Goal: Information Seeking & Learning: Find specific fact

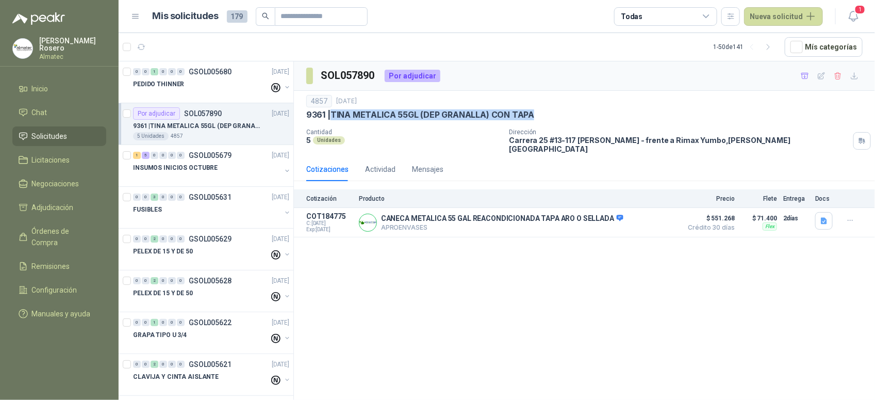
drag, startPoint x: 542, startPoint y: 112, endPoint x: 333, endPoint y: 120, distance: 210.0
click at [333, 120] on div "9361 | [PERSON_NAME] METALICA 55GL (DEP GRANALLA) CON TAPA" at bounding box center [584, 114] width 556 height 11
copy p "TINA METALICA 55GL (DEP GRANALLA) CON TAPA"
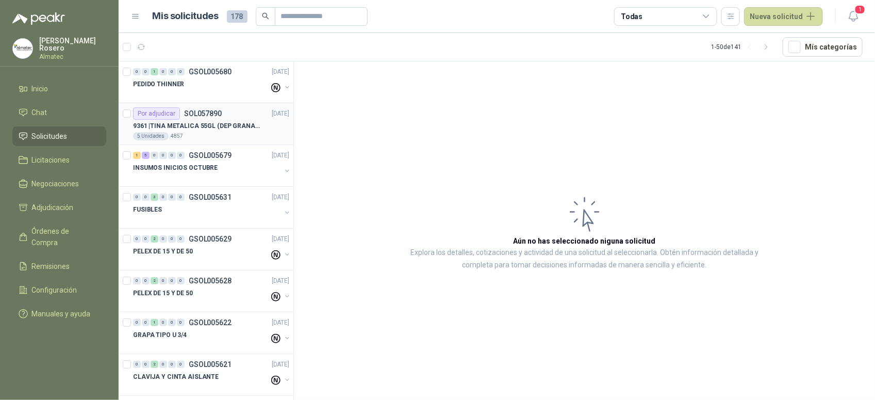
click at [204, 119] on div "Por adjudicar SOL057890" at bounding box center [177, 113] width 89 height 12
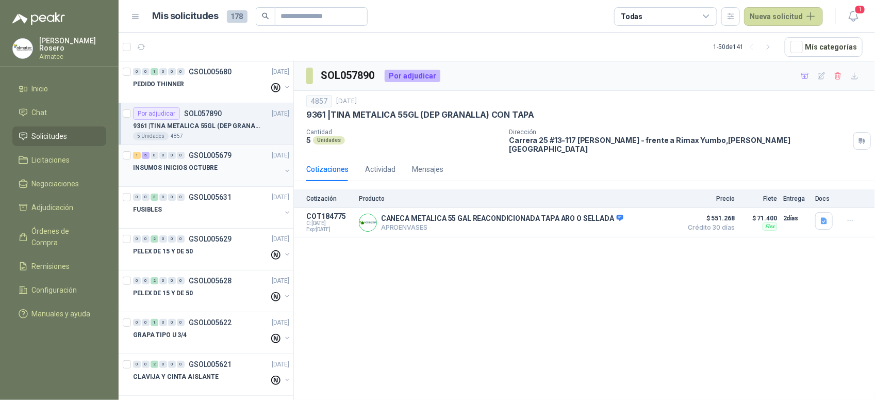
click at [225, 171] on div "INSUMOS INICIOS OCTUBRE" at bounding box center [207, 167] width 148 height 12
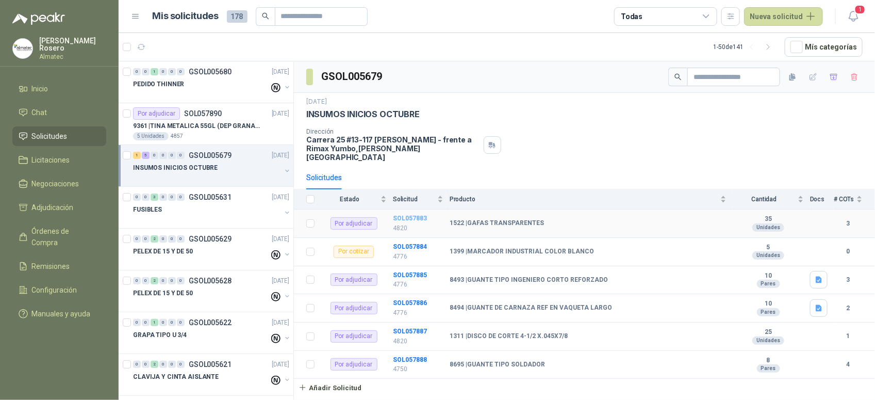
click at [410, 214] on b "SOL057883" at bounding box center [410, 217] width 34 height 7
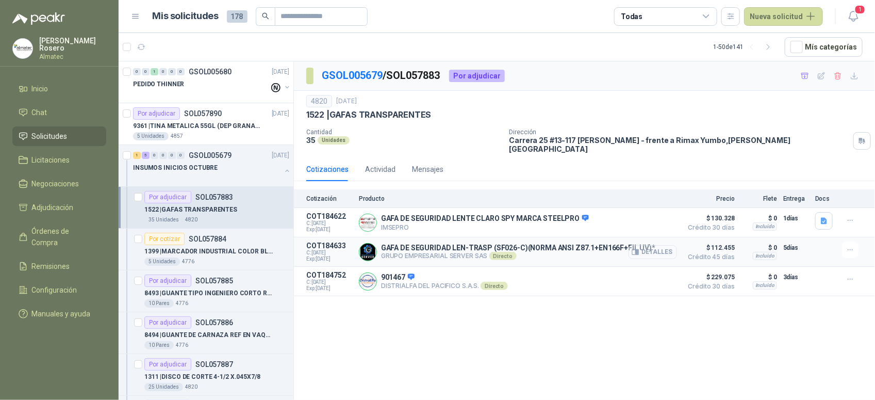
click at [666, 245] on button "Detalles" at bounding box center [652, 252] width 48 height 14
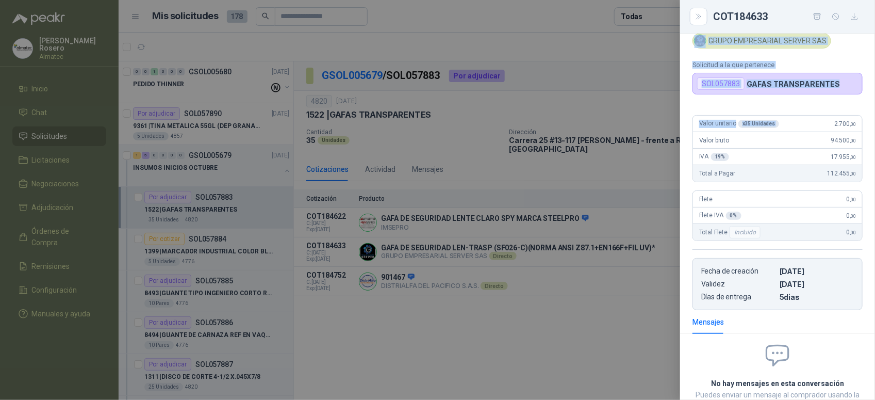
scroll to position [5, 0]
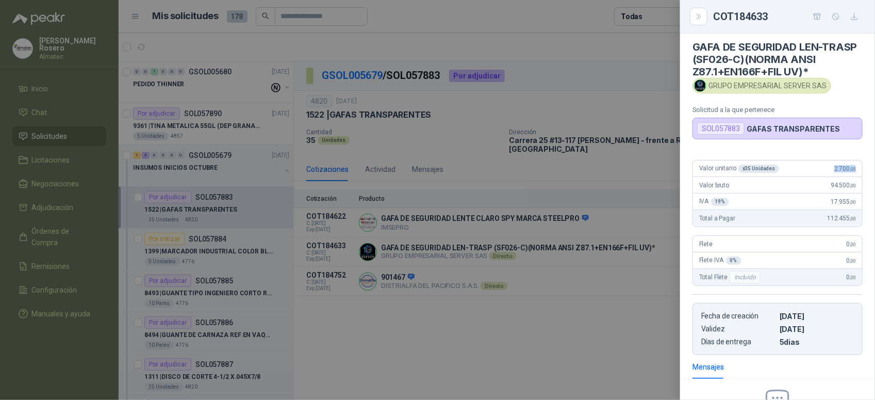
drag, startPoint x: 827, startPoint y: 39, endPoint x: 862, endPoint y: 169, distance: 134.4
click at [862, 169] on div "Valor unitario x 35 Unidades 2.700 ,00 Valor bruto 94.500 ,00 IVA 19 % 17.955 ,…" at bounding box center [777, 253] width 195 height 203
copy span "2.700 ,00"
click at [370, 192] on div at bounding box center [437, 200] width 875 height 400
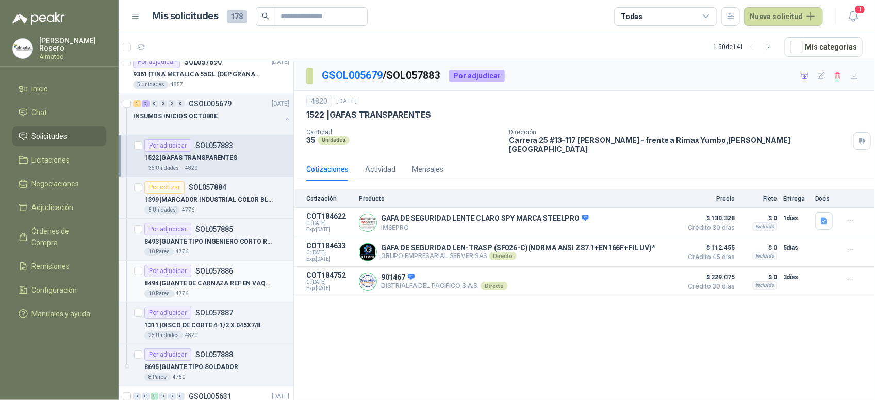
scroll to position [64, 0]
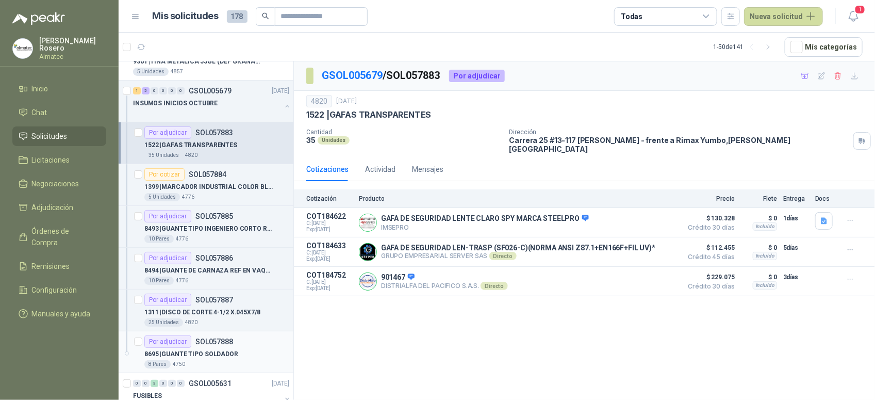
click at [243, 354] on div "8695 | GUANTE TIPO SOLDADOR" at bounding box center [216, 353] width 145 height 12
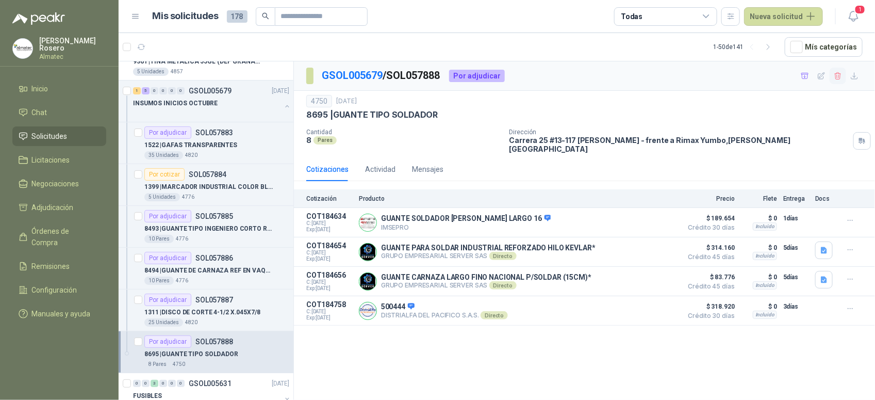
click at [839, 76] on icon "button" at bounding box center [838, 76] width 9 height 9
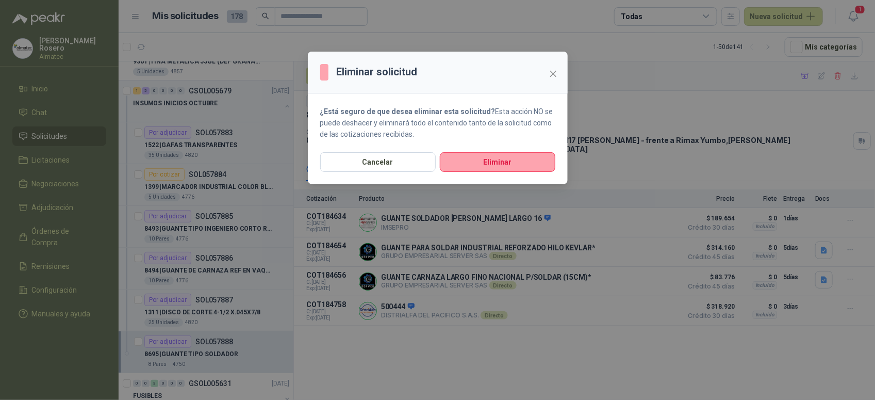
drag, startPoint x: 536, startPoint y: 155, endPoint x: 479, endPoint y: 251, distance: 111.0
click at [535, 155] on button "Eliminar" at bounding box center [497, 162] width 115 height 20
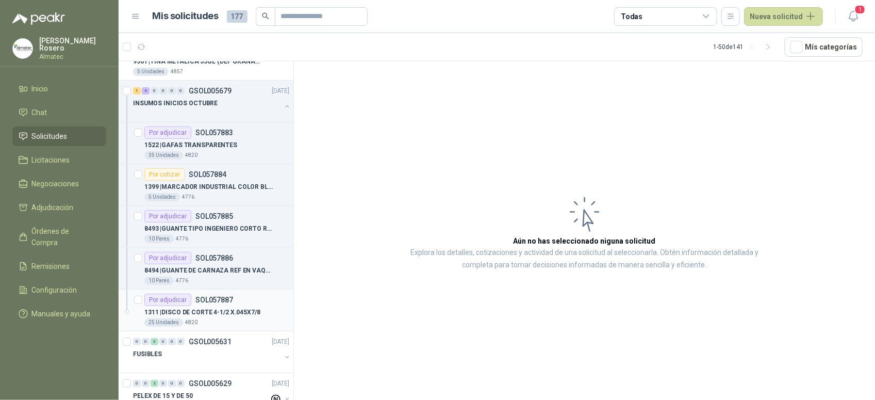
click at [239, 307] on div "1311 | DISCO DE CORTE 4-1/2 X.045X7/8" at bounding box center [216, 312] width 145 height 12
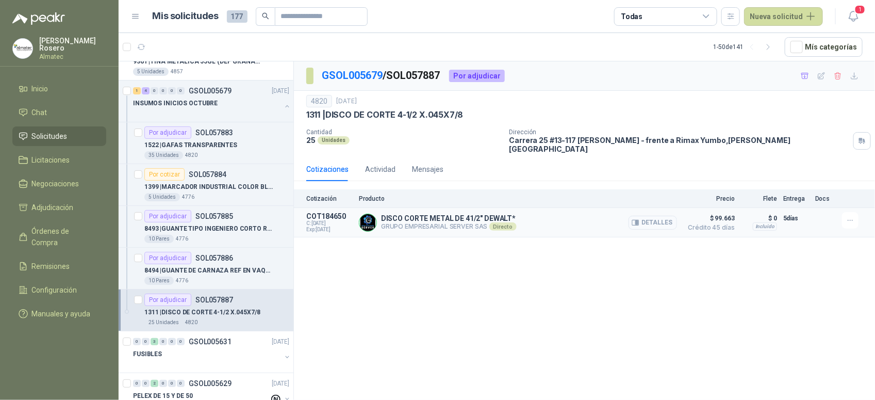
click at [634, 220] on icon "button" at bounding box center [635, 222] width 7 height 5
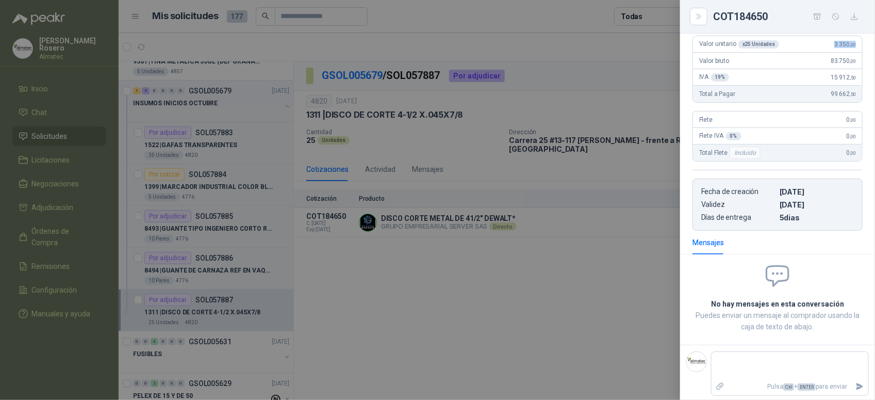
scroll to position [106, 0]
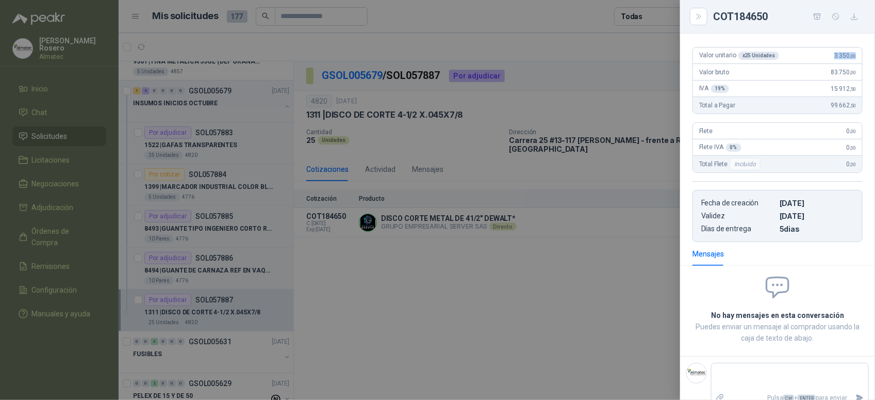
drag, startPoint x: 822, startPoint y: 42, endPoint x: 862, endPoint y: 46, distance: 40.4
click at [862, 46] on div "Valor unitario x 25 Unidades 3.350 ,00 Valor bruto 83.750 ,00 IVA 19 % 15.912 ,…" at bounding box center [777, 140] width 195 height 203
copy span "3.350 ,00"
click at [290, 318] on div at bounding box center [437, 200] width 875 height 400
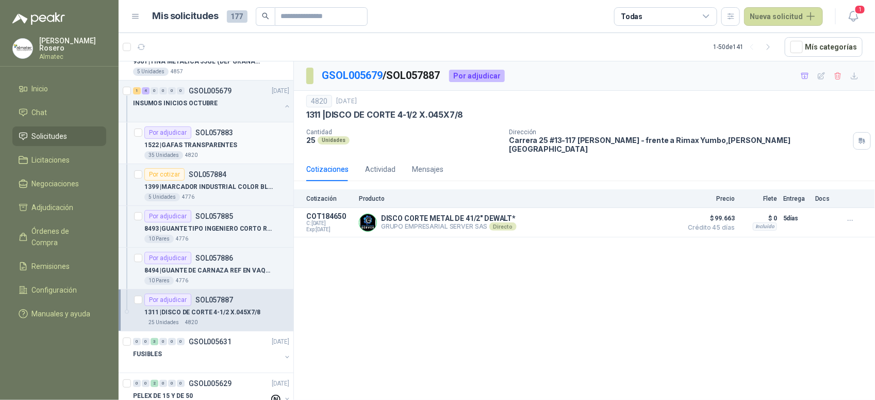
click at [222, 145] on p "1522 | GAFAS TRANSPARENTES" at bounding box center [190, 145] width 93 height 10
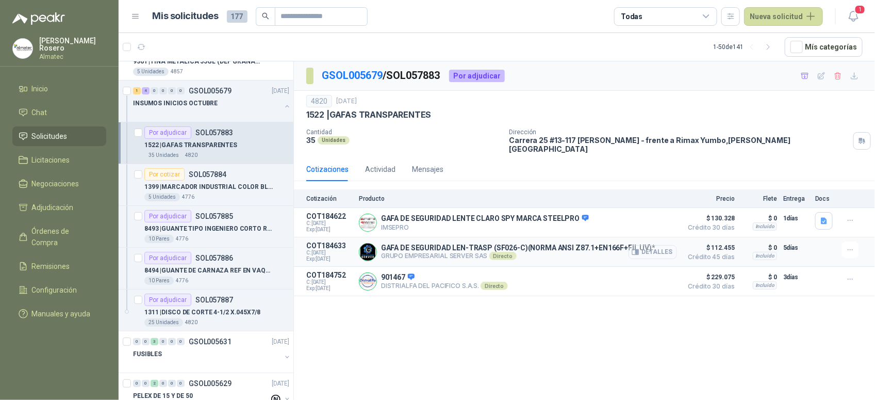
click at [653, 246] on button "Detalles" at bounding box center [652, 252] width 48 height 14
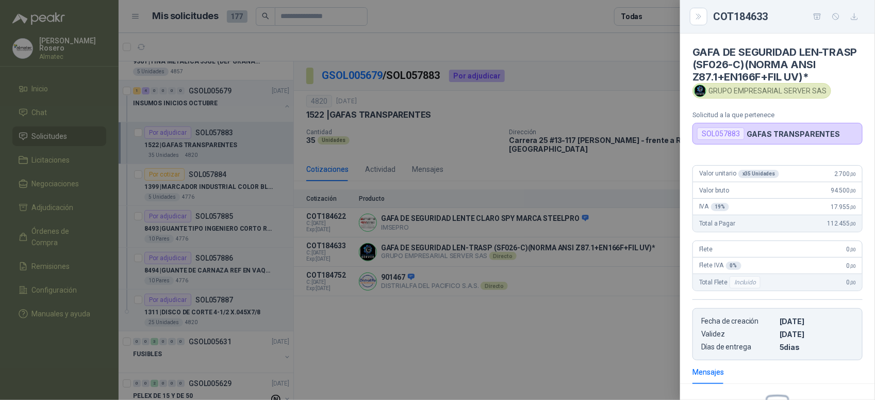
scroll to position [129, 0]
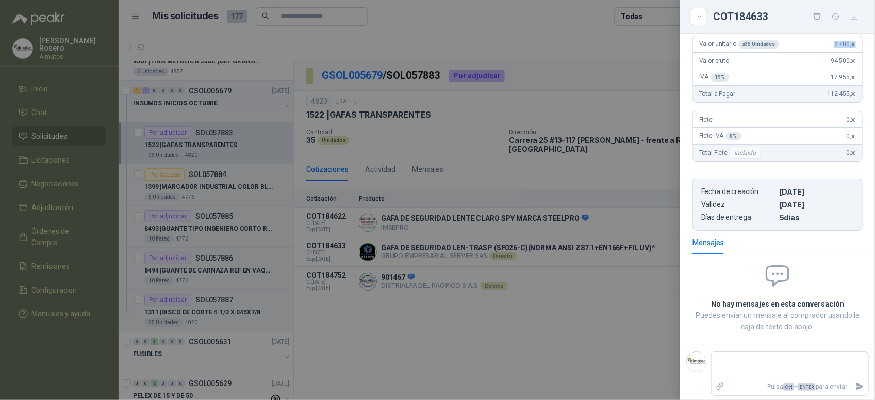
drag, startPoint x: 825, startPoint y: 47, endPoint x: 870, endPoint y: 51, distance: 45.5
click at [870, 51] on div "GAFA DE SEGURIDAD LEN-TRASP (SF026-C)(NORMA ANSI Z87.1+EN166F+FIL UV)* GRUPO EM…" at bounding box center [777, 217] width 195 height 366
copy span "2.700 ,00"
drag, startPoint x: 318, startPoint y: 223, endPoint x: 274, endPoint y: 214, distance: 44.6
click at [315, 223] on div at bounding box center [437, 200] width 875 height 400
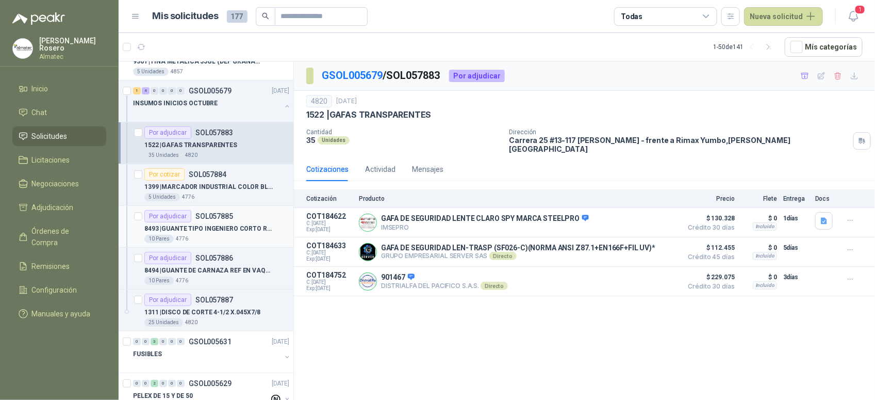
click at [237, 227] on p "8493 | GUANTE TIPO INGENIERO CORTO REFORZADO" at bounding box center [208, 229] width 128 height 10
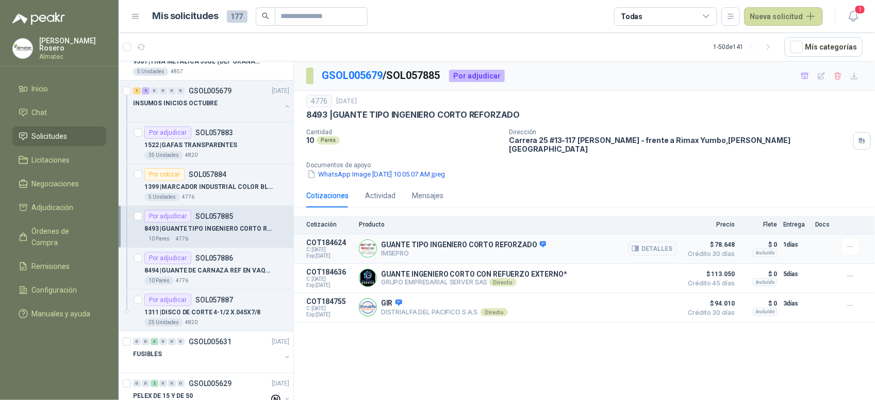
click at [642, 246] on button "Detalles" at bounding box center [652, 248] width 48 height 14
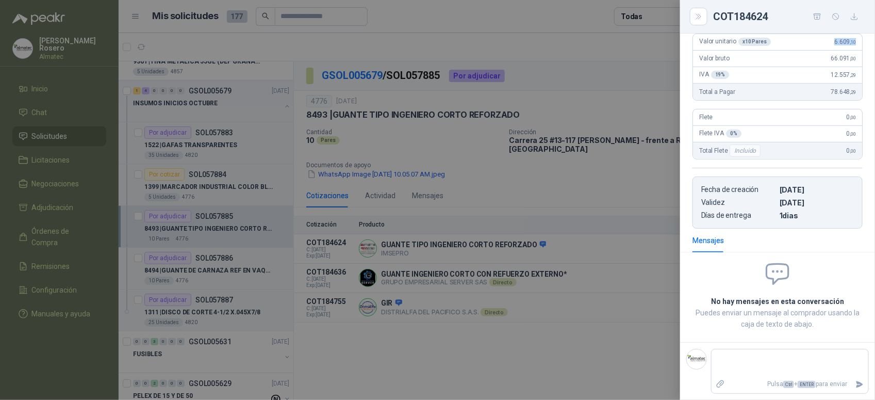
scroll to position [144, 0]
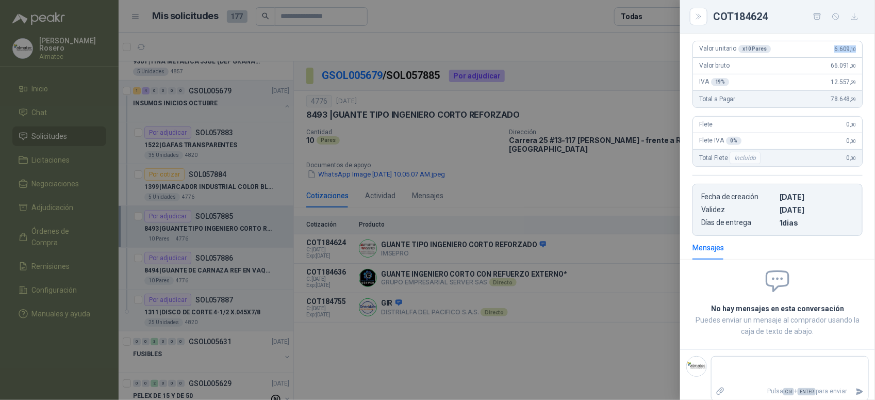
drag, startPoint x: 821, startPoint y: 46, endPoint x: 864, endPoint y: 45, distance: 42.8
click at [864, 45] on div "Descripción GUANTE TIPO INGENIERO CORTO REFORZADO Valor unitario x 10 Pares 6.6…" at bounding box center [777, 118] width 195 height 236
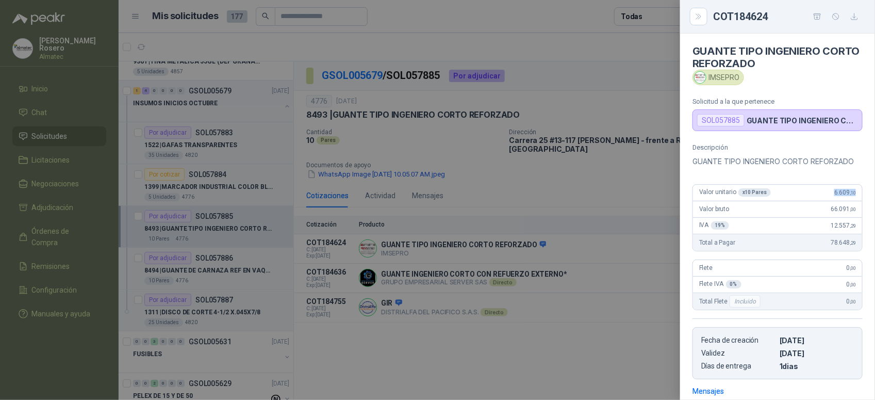
scroll to position [0, 0]
drag, startPoint x: 737, startPoint y: 79, endPoint x: 705, endPoint y: 80, distance: 32.0
click at [705, 80] on div "IMSEPRO" at bounding box center [718, 78] width 52 height 15
copy div "IMSEPRO"
click at [457, 323] on div at bounding box center [437, 200] width 875 height 400
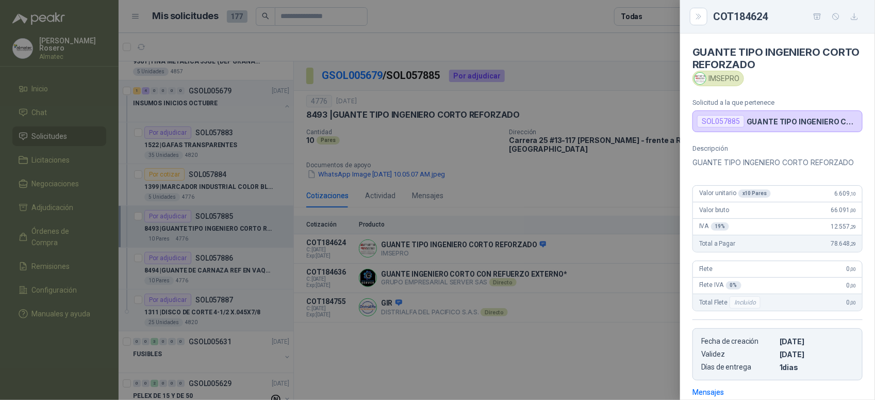
scroll to position [168, 0]
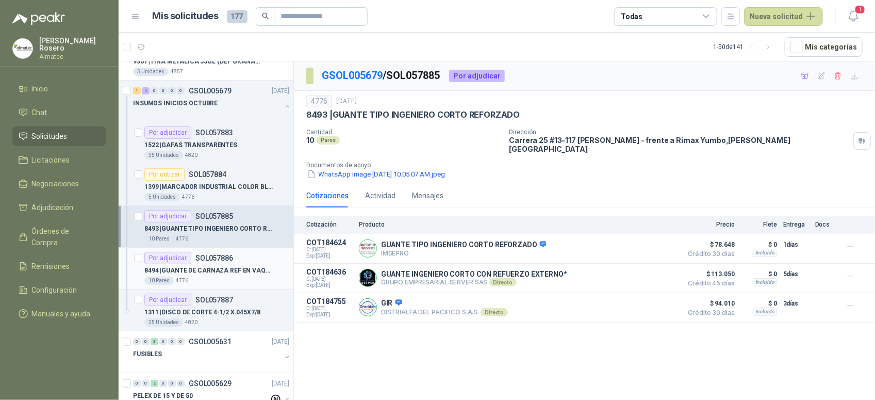
click at [218, 270] on p "8494 | GUANTE DE CARNAZA REF EN VAQUETA LARGO" at bounding box center [208, 270] width 128 height 10
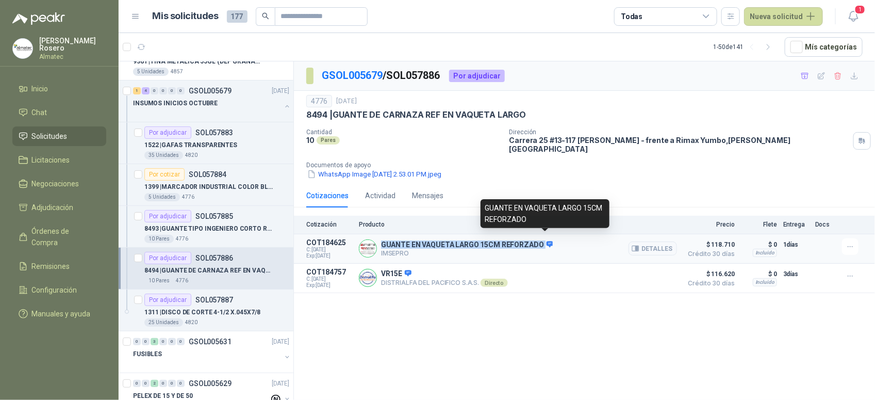
drag, startPoint x: 383, startPoint y: 237, endPoint x: 545, endPoint y: 239, distance: 162.4
click at [545, 240] on p "GUANTE EN VAQUETA LARGO 15CM REFORZADO" at bounding box center [467, 244] width 172 height 9
copy p "GUANTE EN VAQUETA LARGO 15CM REFORZADO"
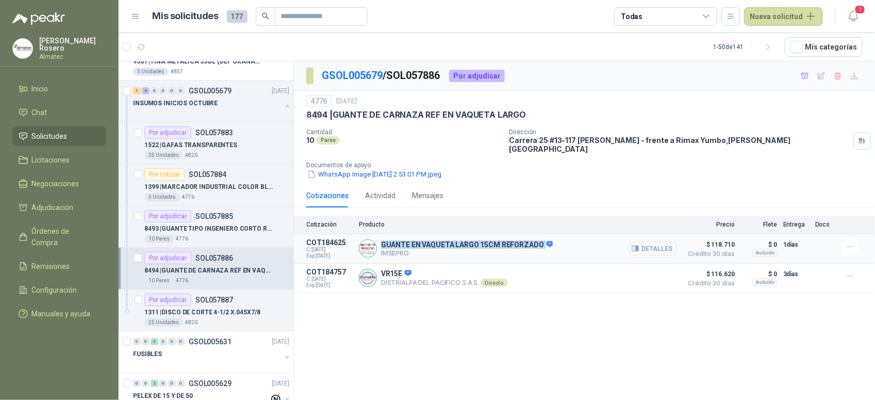
click at [666, 241] on button "Detalles" at bounding box center [652, 248] width 48 height 14
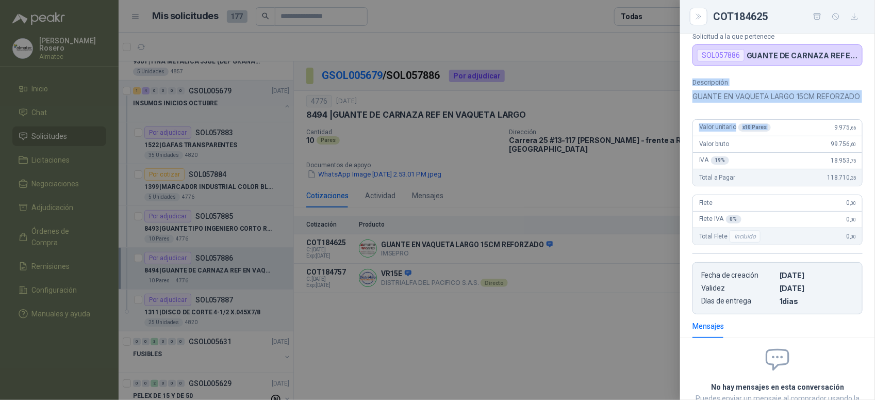
scroll to position [63, 0]
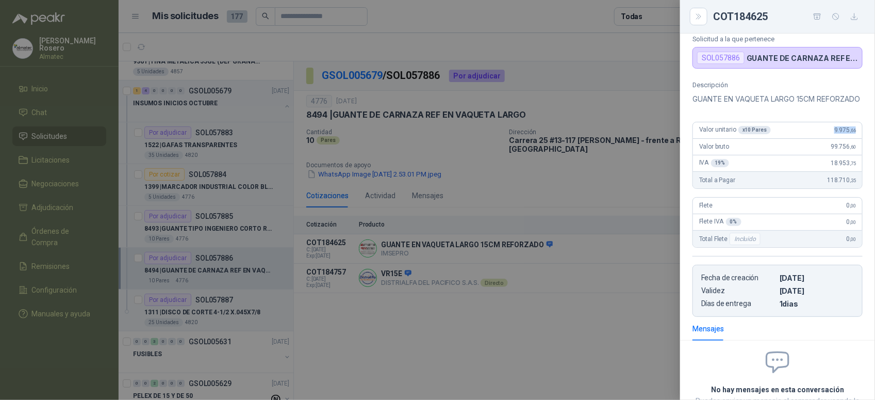
drag, startPoint x: 823, startPoint y: 44, endPoint x: 862, endPoint y: 149, distance: 112.2
click at [862, 149] on div "Descripción GUANTE EN VAQUETA LARGO 15CM REFORZADO Valor unitario x 10 Pares 9.…" at bounding box center [777, 199] width 195 height 236
copy span "9.975 ,66"
click at [537, 374] on div at bounding box center [437, 200] width 875 height 400
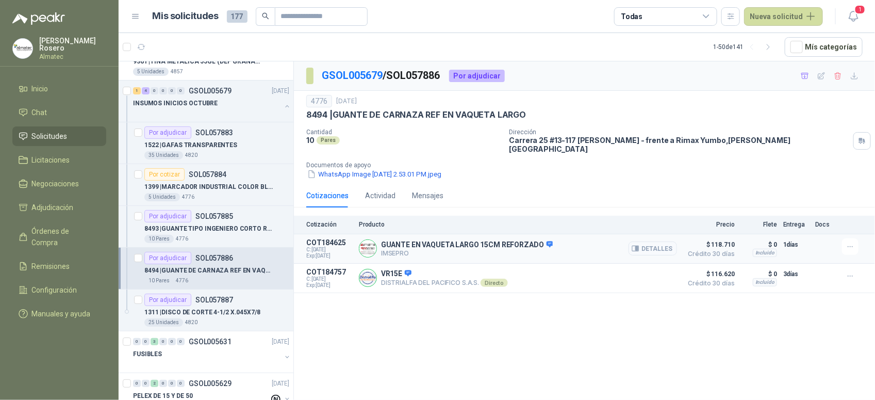
click at [661, 241] on button "Detalles" at bounding box center [652, 248] width 48 height 14
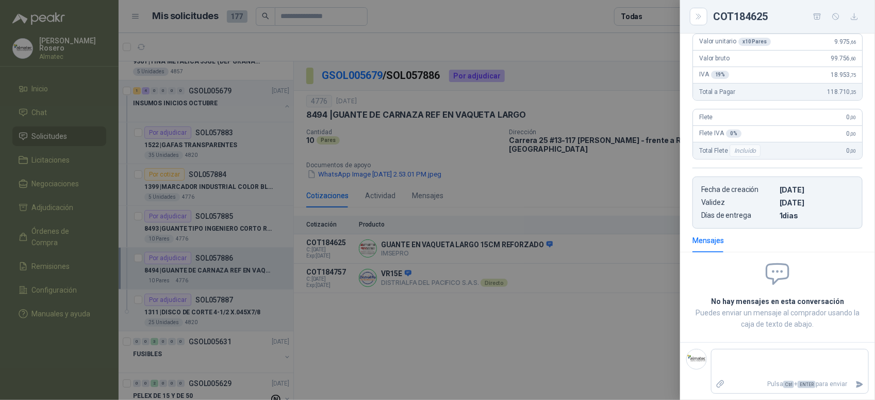
drag, startPoint x: 552, startPoint y: 289, endPoint x: 200, endPoint y: 196, distance: 363.5
click at [551, 289] on div at bounding box center [437, 200] width 875 height 400
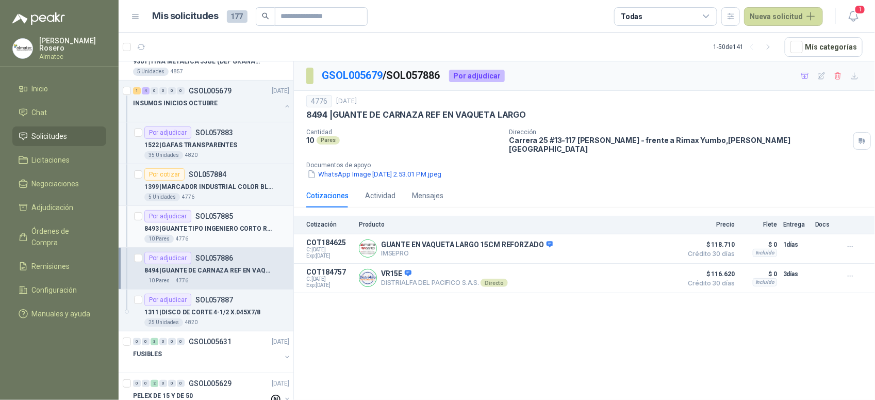
click at [227, 226] on p "8493 | GUANTE TIPO INGENIERO CORTO REFORZADO" at bounding box center [208, 229] width 128 height 10
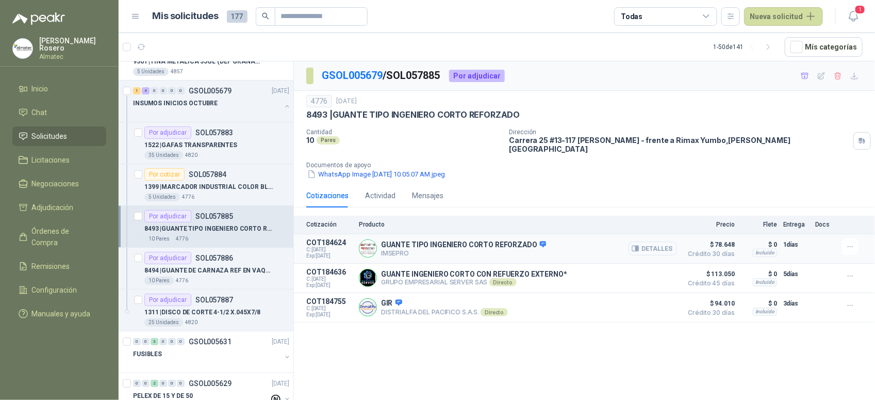
click at [660, 245] on button "Detalles" at bounding box center [652, 248] width 48 height 14
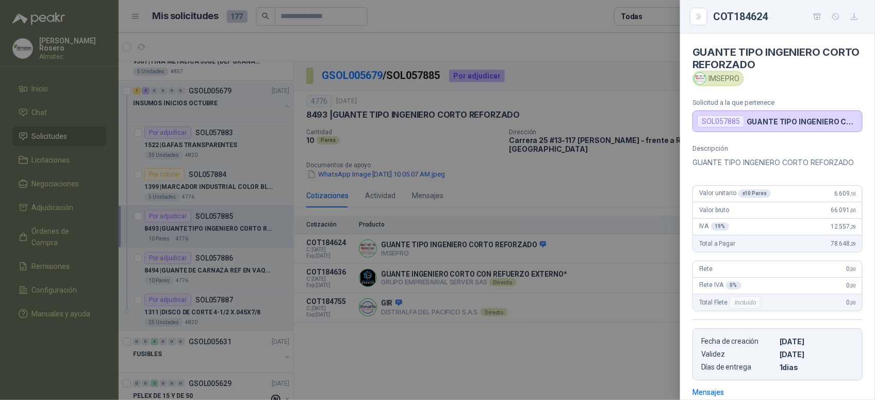
scroll to position [162, 0]
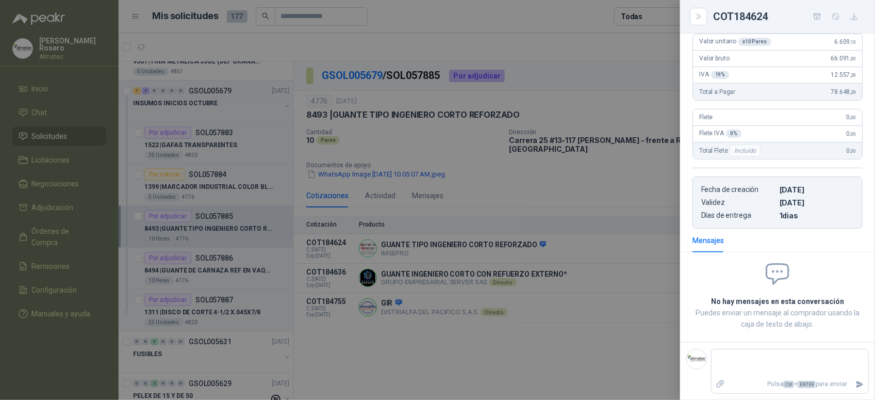
click at [284, 182] on div at bounding box center [437, 200] width 875 height 400
